Goal: Find specific page/section: Find specific page/section

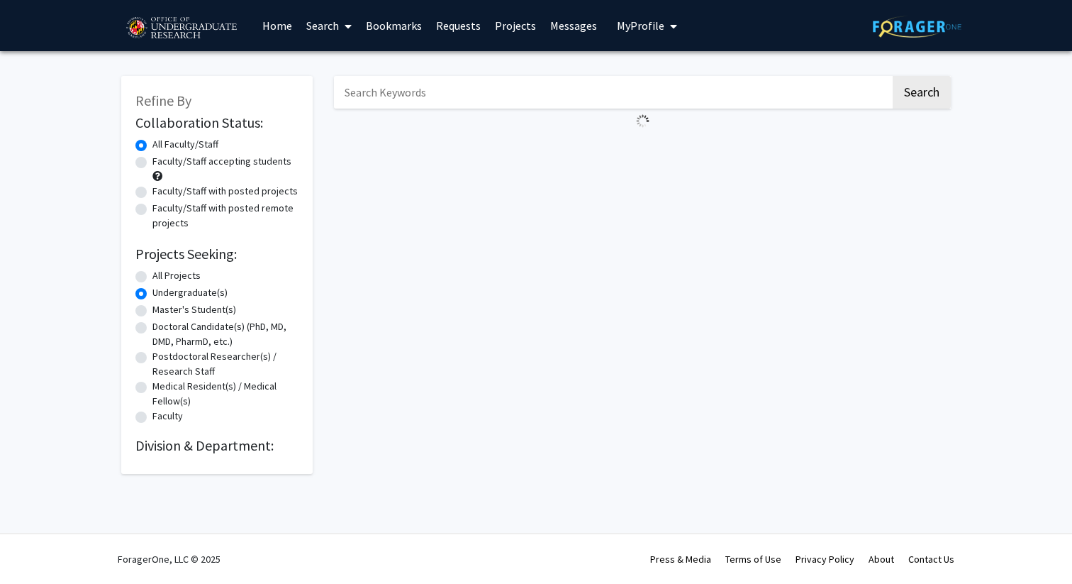
click at [152, 275] on label "All Projects" at bounding box center [176, 275] width 48 height 15
click at [152, 275] on input "All Projects" at bounding box center [156, 272] width 9 height 9
radio input "true"
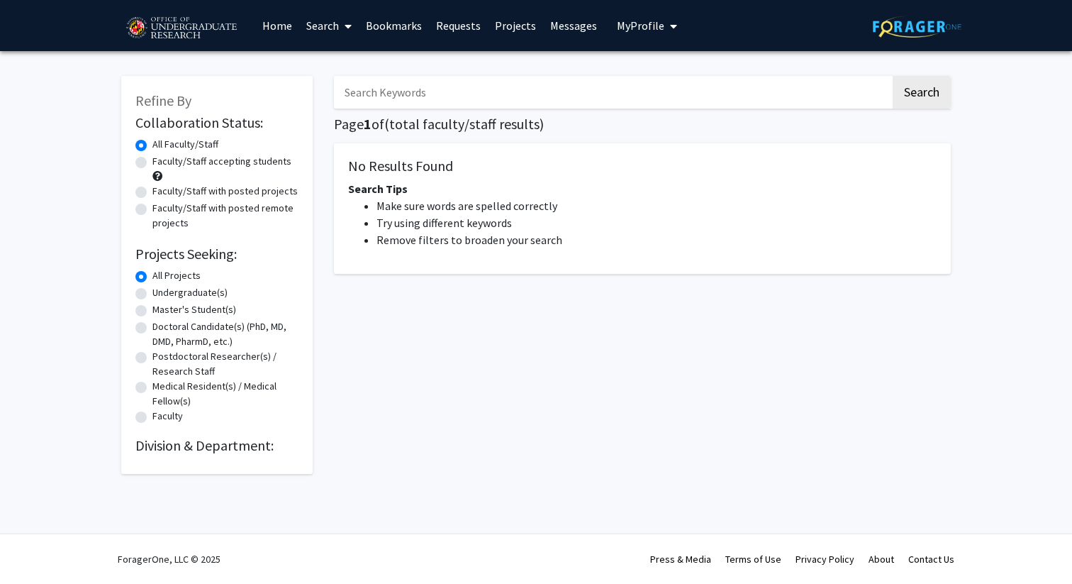
click at [152, 296] on label "Undergraduate(s)" at bounding box center [189, 292] width 75 height 15
click at [152, 294] on input "Undergraduate(s)" at bounding box center [156, 289] width 9 height 9
radio input "true"
click at [201, 28] on img at bounding box center [181, 28] width 120 height 35
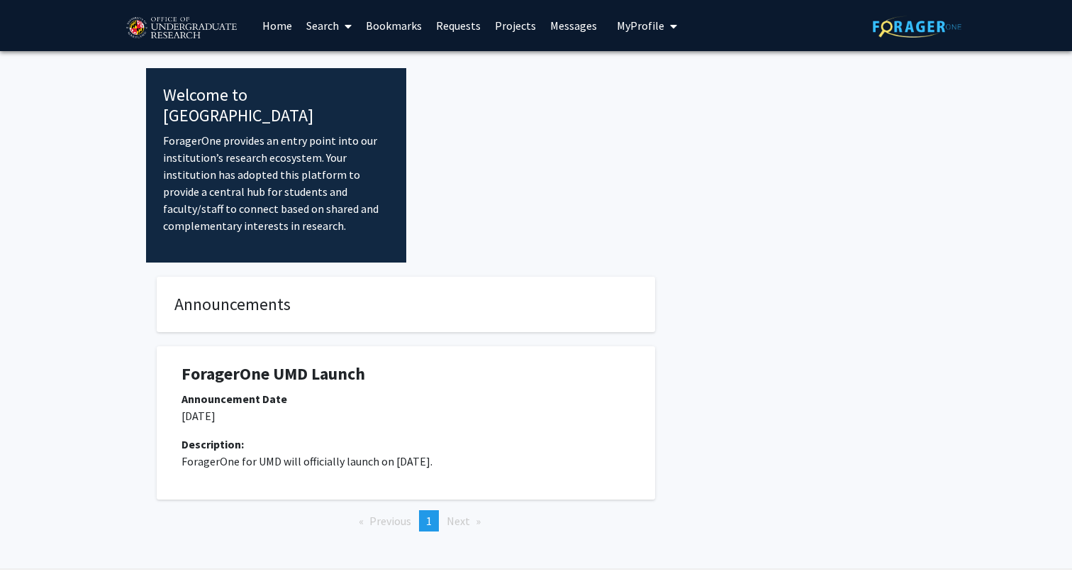
click at [322, 22] on link "Search" at bounding box center [329, 26] width 60 height 50
click at [331, 70] on span "Faculty/Staff" at bounding box center [351, 65] width 104 height 28
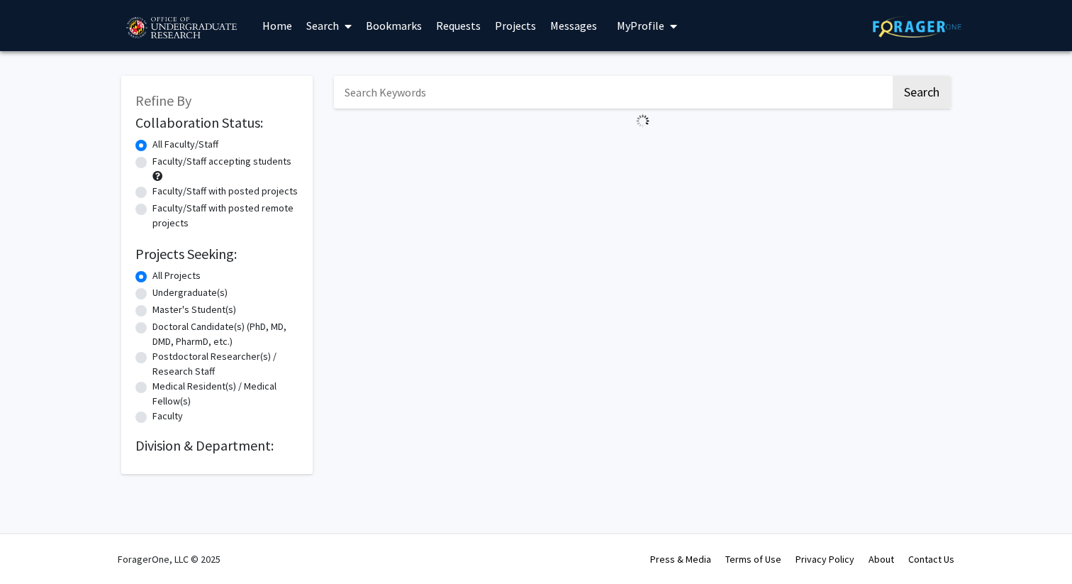
click at [835, 268] on div "Search" at bounding box center [642, 268] width 638 height 412
